Goal: Feedback & Contribution: Leave review/rating

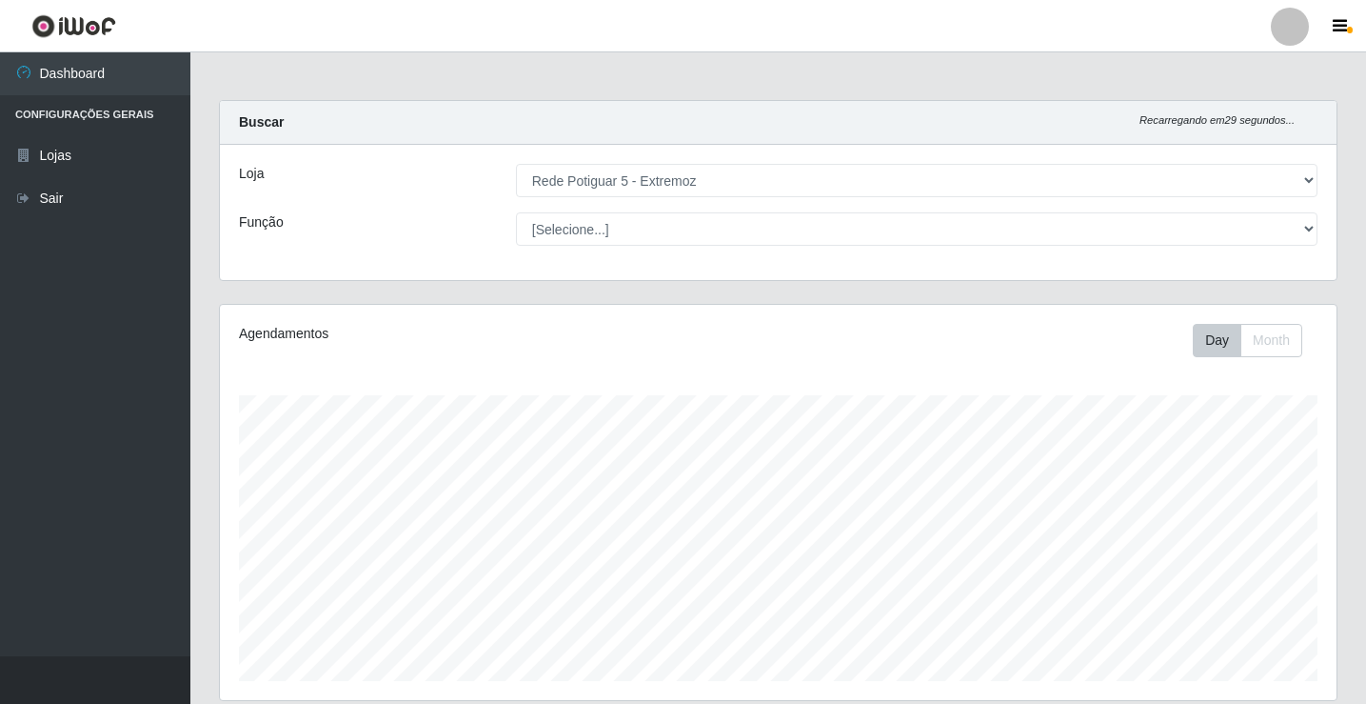
select select "79"
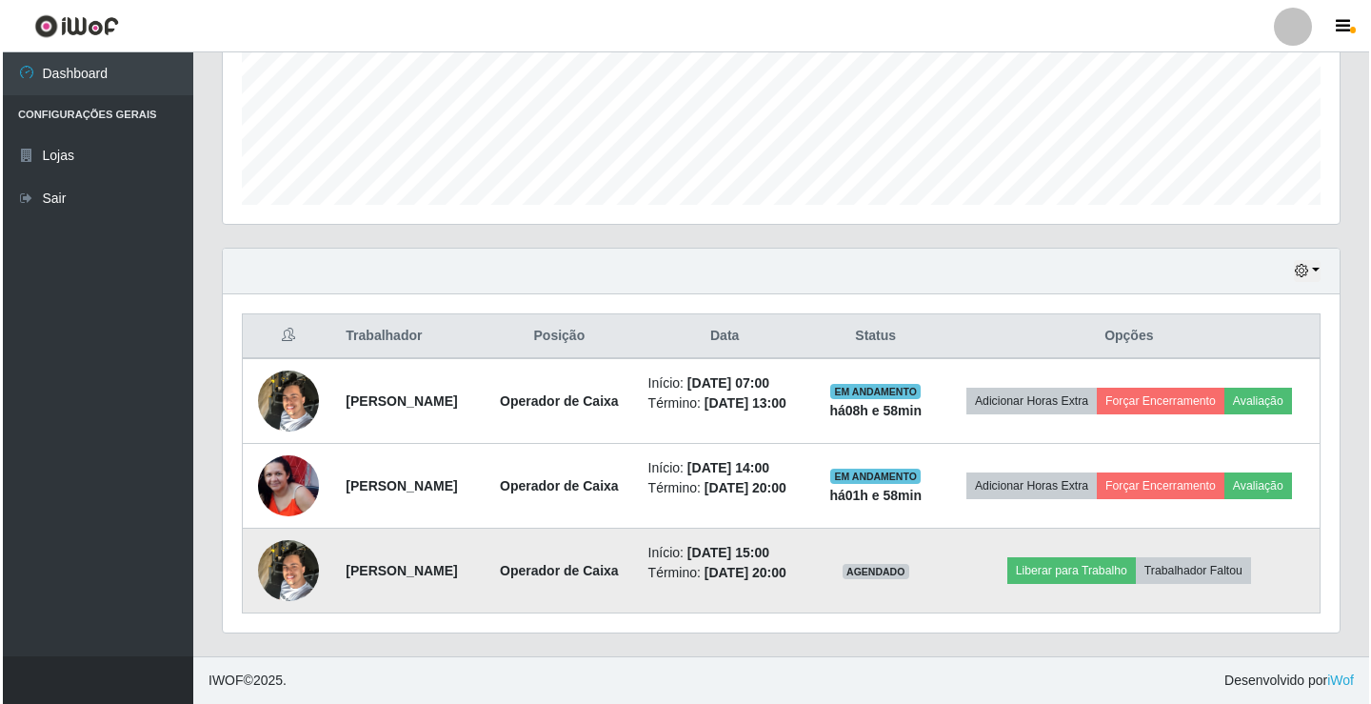
scroll to position [395, 1117]
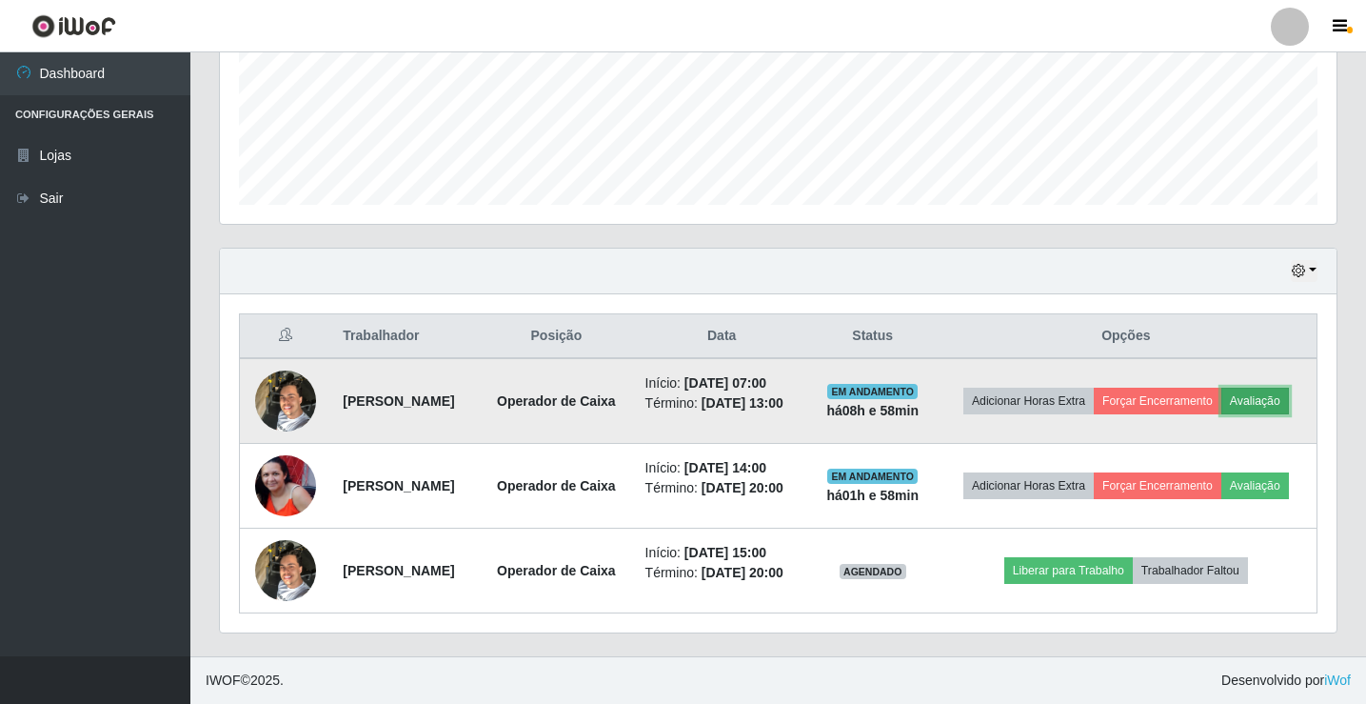
click at [1256, 398] on button "Avaliação" at bounding box center [1256, 401] width 68 height 27
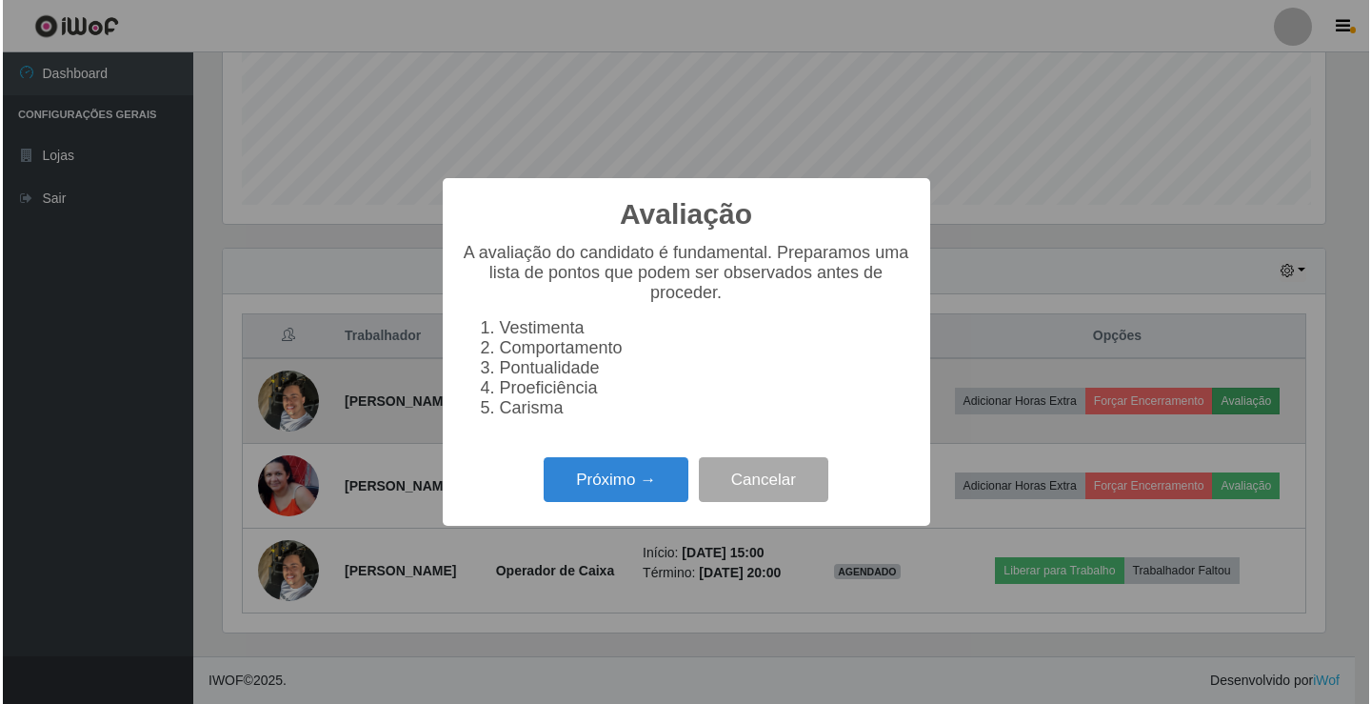
scroll to position [395, 1107]
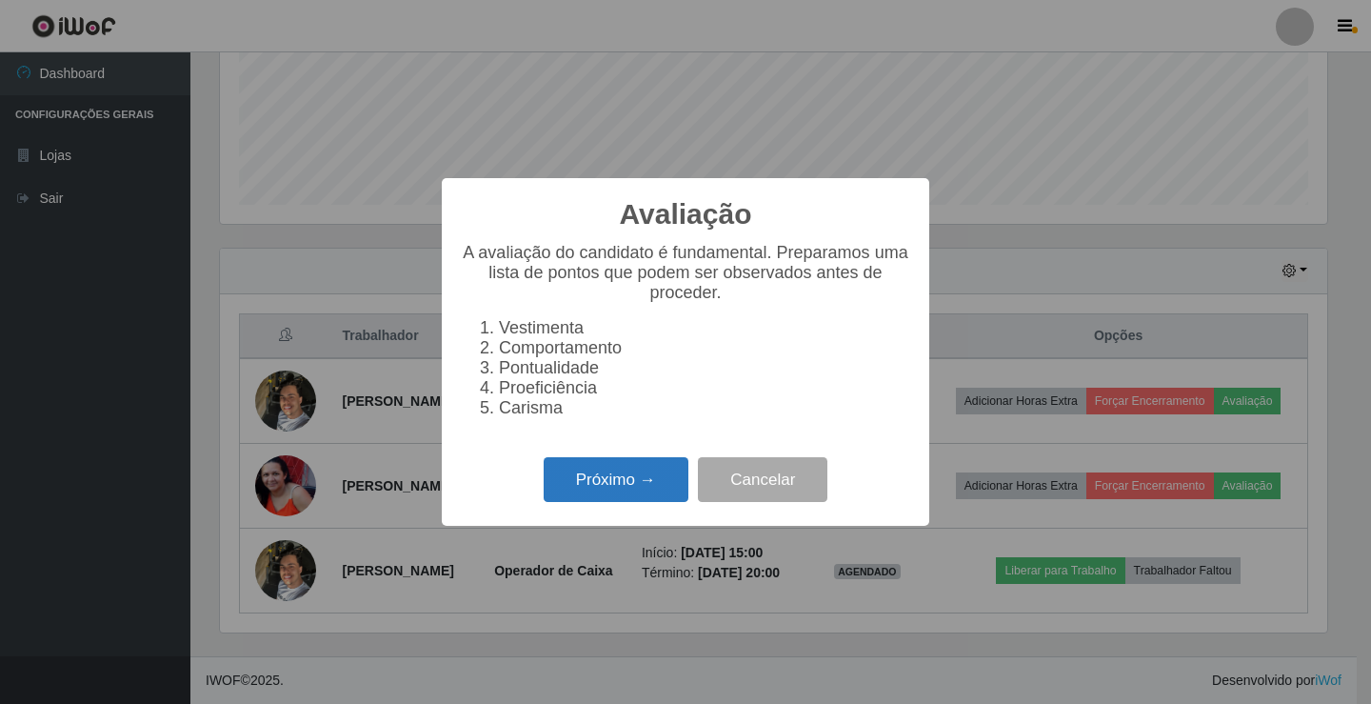
click at [625, 497] on button "Próximo →" at bounding box center [616, 479] width 145 height 45
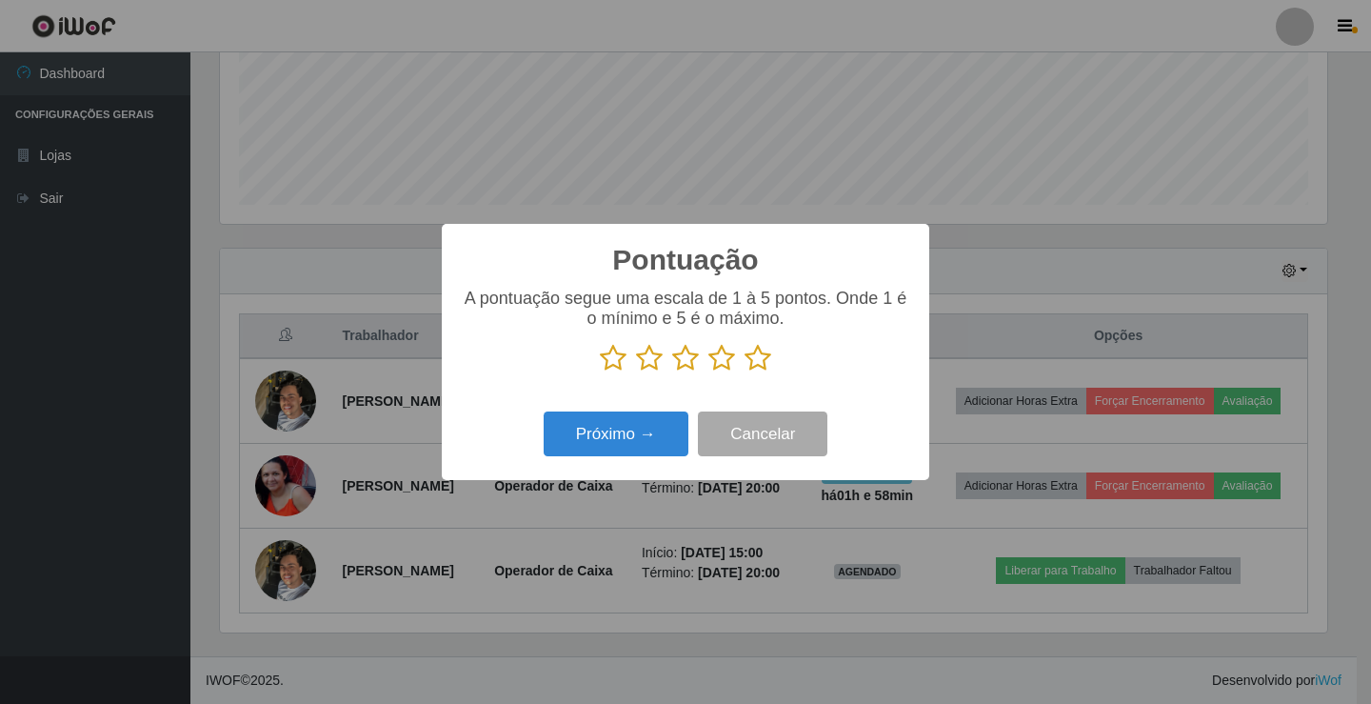
click at [610, 365] on icon at bounding box center [613, 358] width 27 height 29
click at [600, 372] on input "radio" at bounding box center [600, 372] width 0 height 0
click at [628, 452] on button "Próximo →" at bounding box center [616, 433] width 145 height 45
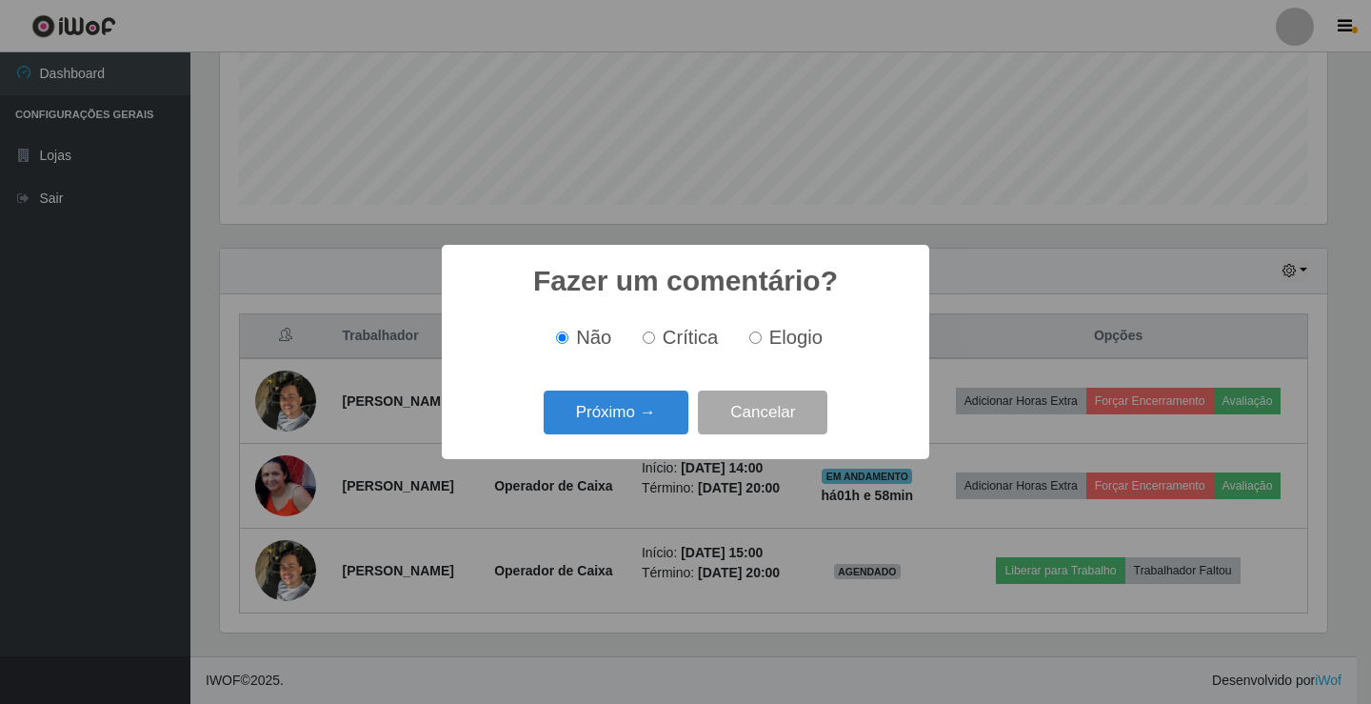
click at [675, 337] on span "Crítica" at bounding box center [691, 337] width 56 height 21
click at [655, 337] on input "Crítica" at bounding box center [649, 337] width 12 height 12
radio input "true"
click at [652, 398] on button "Próximo →" at bounding box center [616, 412] width 145 height 45
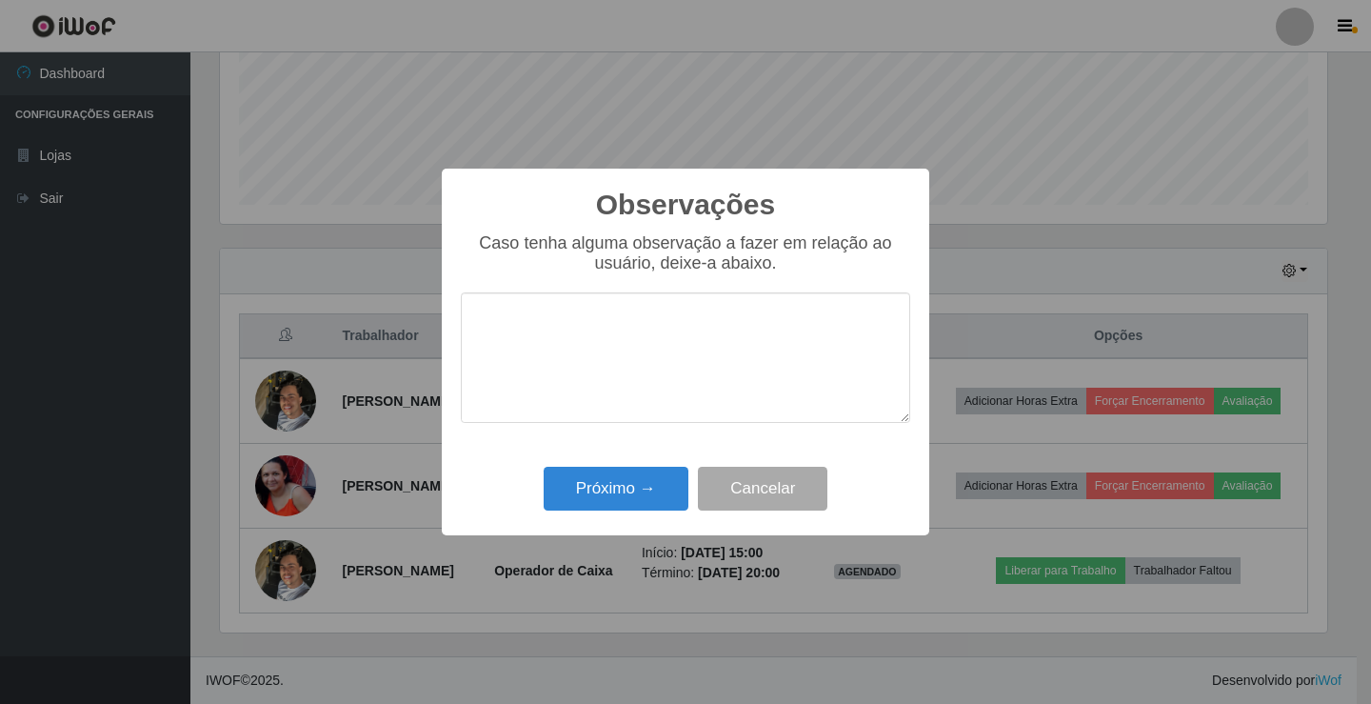
click at [656, 337] on textarea at bounding box center [685, 357] width 449 height 130
type textarea "s"
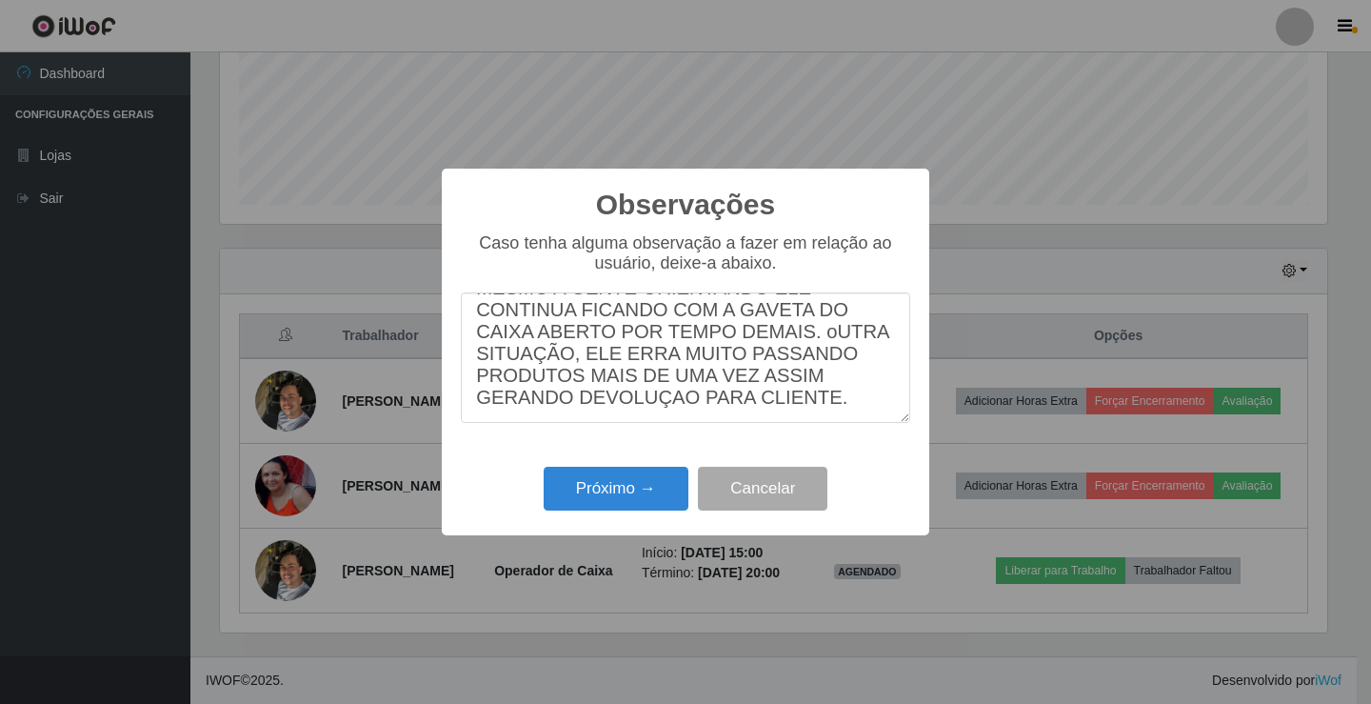
scroll to position [0, 0]
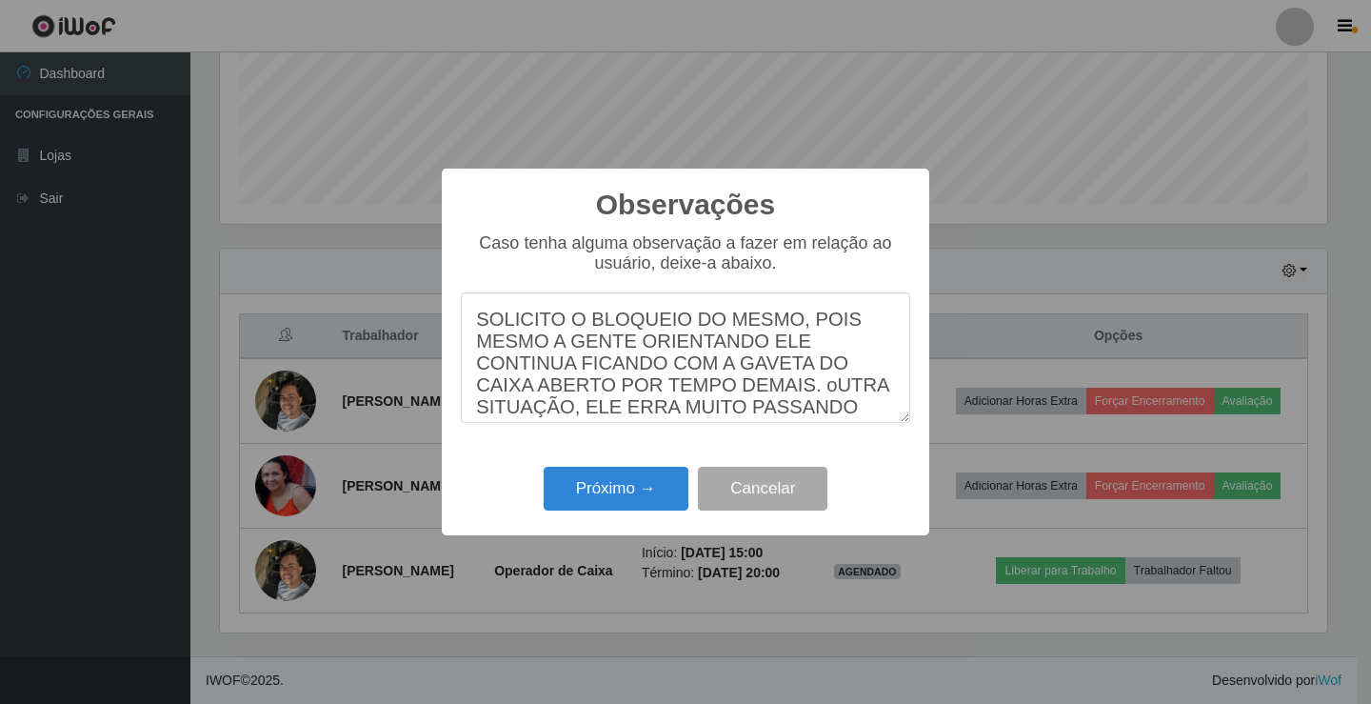
click at [807, 402] on textarea "SOLICITO O BLOQUEIO DO MESMO, POIS MESMO A GENTE ORIENTANDO ELE CONTINUA FICAND…" at bounding box center [685, 357] width 449 height 130
click at [554, 344] on textarea "SOLICITO O BLOQUEIO DO MESMO, POIS MESMO A GENTE ORIENTANDO ELE CONTINUA FICAND…" at bounding box center [685, 357] width 449 height 130
click at [779, 323] on textarea "SOLICITO O BLOQUEIO DO MESMO, POIS MESMO A GENTE ORIENTANDO ELE CONTINUA FICAND…" at bounding box center [685, 357] width 449 height 130
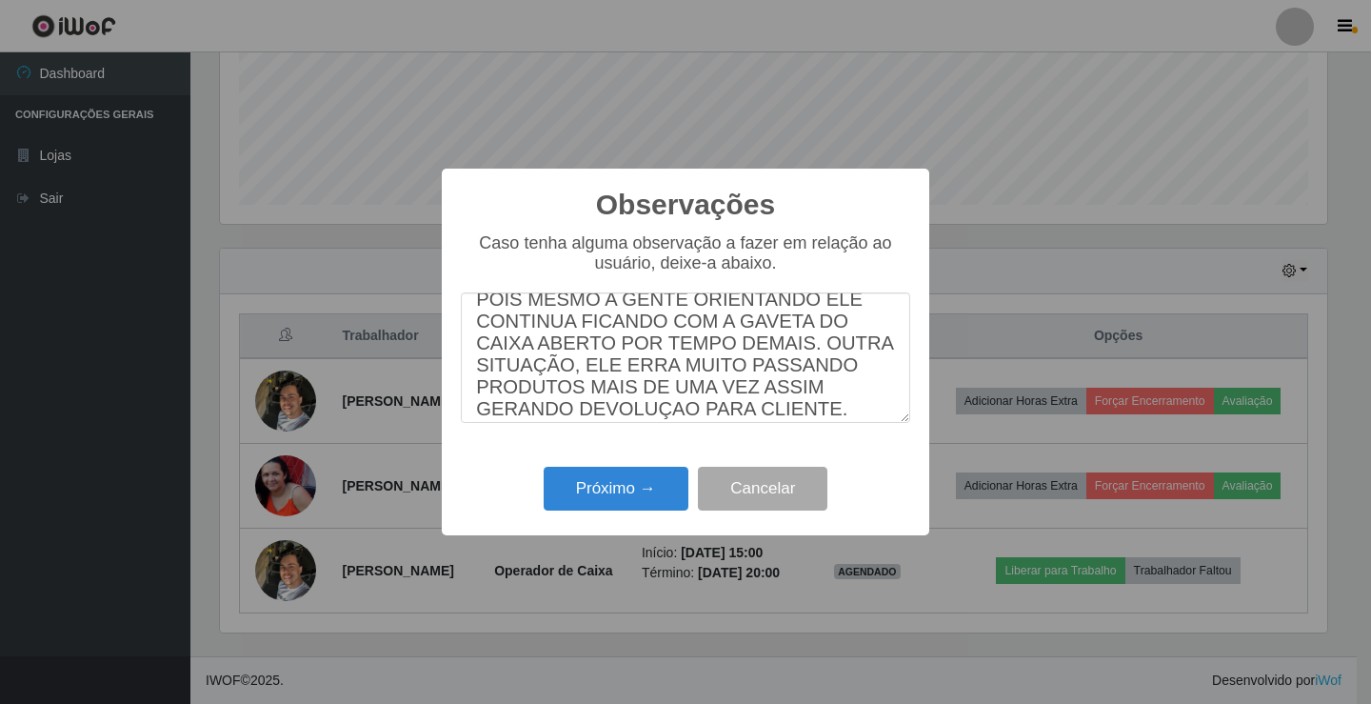
scroll to position [80, 0]
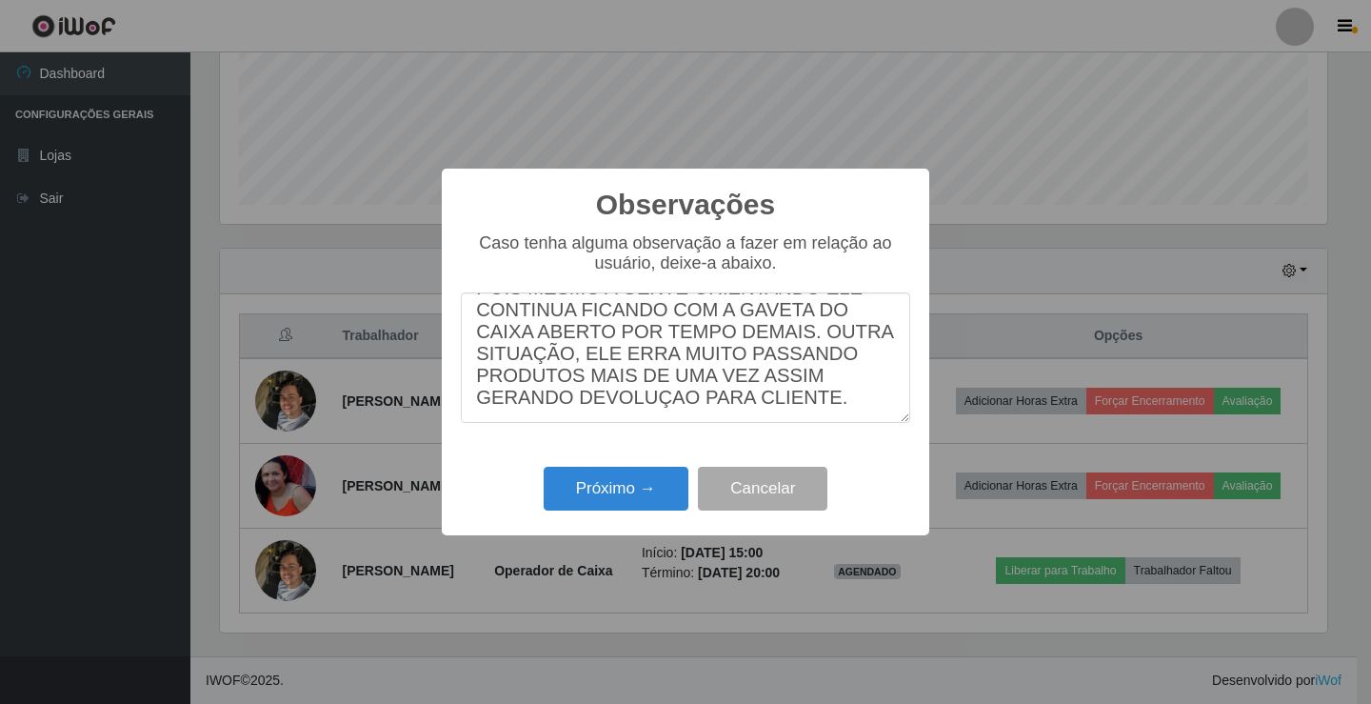
type textarea "SOLICITO O BLOQUEIO DO OPERADOR, POIS MESMO A GENTE ORIENTANDO ELE CONTINUA FIC…"
